Goal: Navigation & Orientation: Find specific page/section

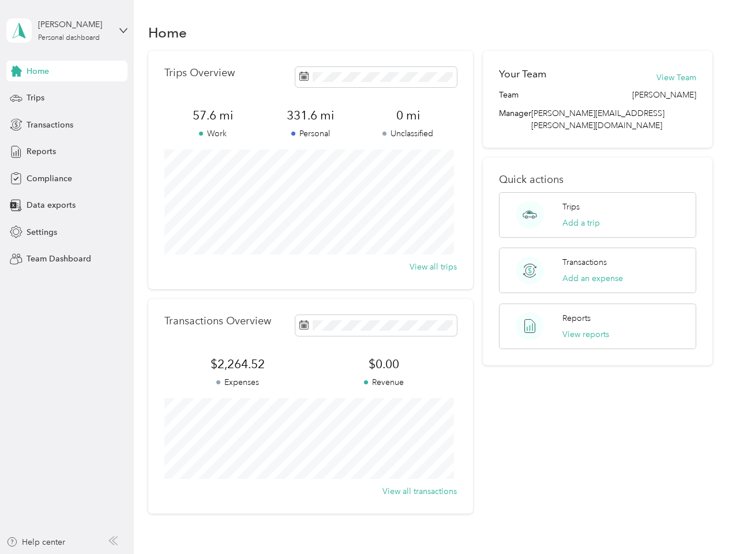
click at [366, 277] on div "Trips Overview 57.6 mi Work 331.6 mi Personal 0 mi Unclassified View all trips" at bounding box center [310, 170] width 325 height 238
click at [67, 31] on div "[PERSON_NAME]" at bounding box center [74, 24] width 72 height 12
click at [67, 71] on div "You’re signed in as [EMAIL_ADDRESS][PERSON_NAME][DOMAIN_NAME] Team dashboard Pe…" at bounding box center [192, 101] width 373 height 118
click at [16, 71] on div "You’re signed in as [EMAIL_ADDRESS][PERSON_NAME][DOMAIN_NAME] Team dashboard Pe…" at bounding box center [192, 101] width 373 height 118
click at [67, 98] on div "Trips" at bounding box center [66, 98] width 121 height 21
